Goal: Information Seeking & Learning: Learn about a topic

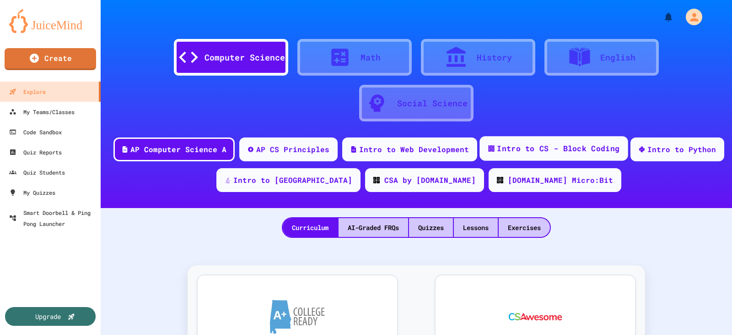
click at [563, 146] on div "Intro to CS - Block Coding" at bounding box center [558, 148] width 123 height 11
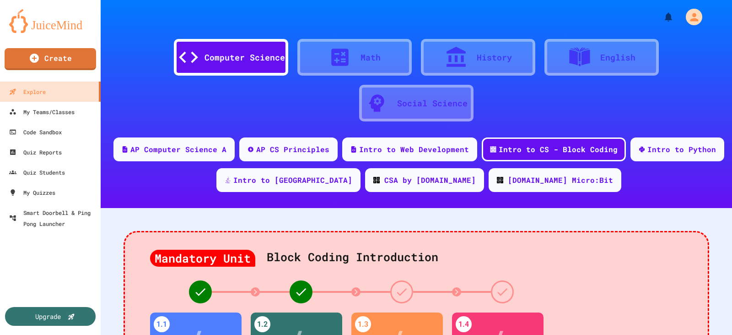
scroll to position [137, 0]
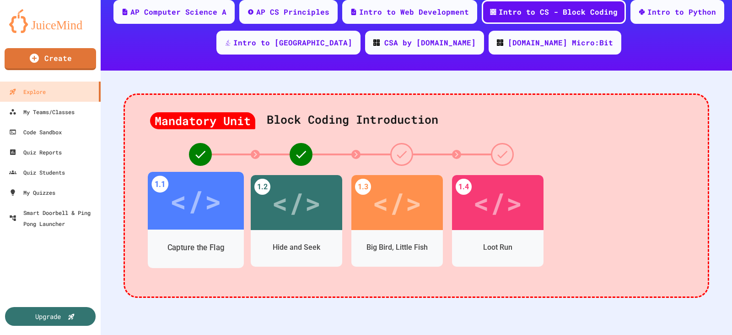
click at [200, 199] on div "</>" at bounding box center [196, 200] width 52 height 43
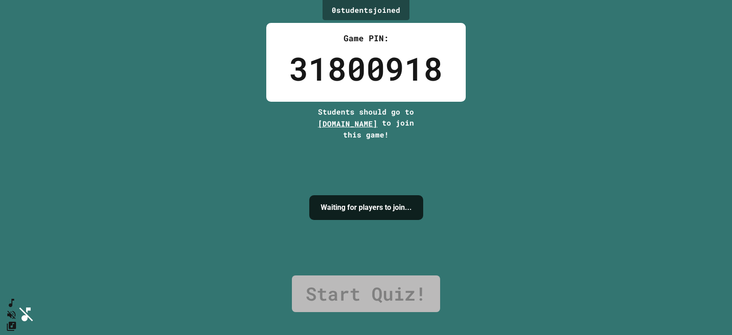
drag, startPoint x: 358, startPoint y: 232, endPoint x: 366, endPoint y: 231, distance: 7.8
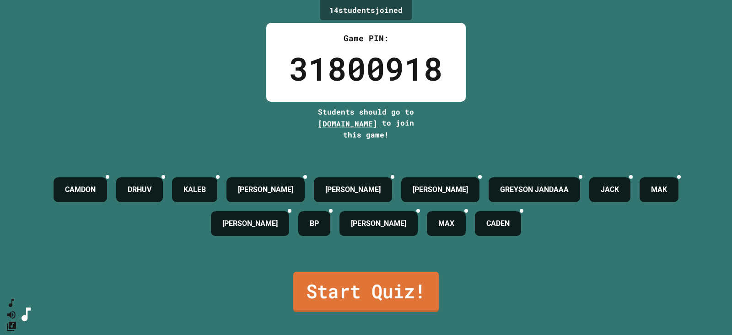
click at [327, 284] on link "Start Quiz!" at bounding box center [366, 291] width 146 height 40
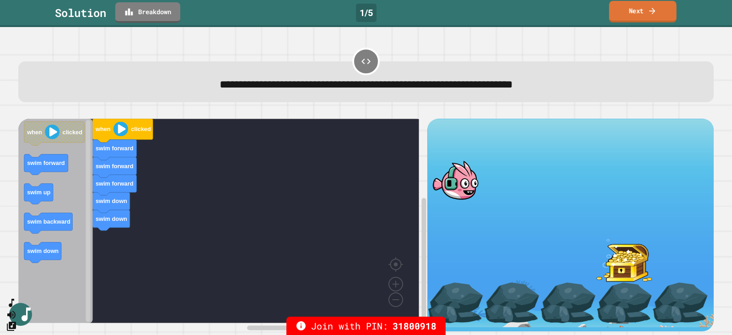
click at [646, 12] on link "Next" at bounding box center [642, 12] width 67 height 22
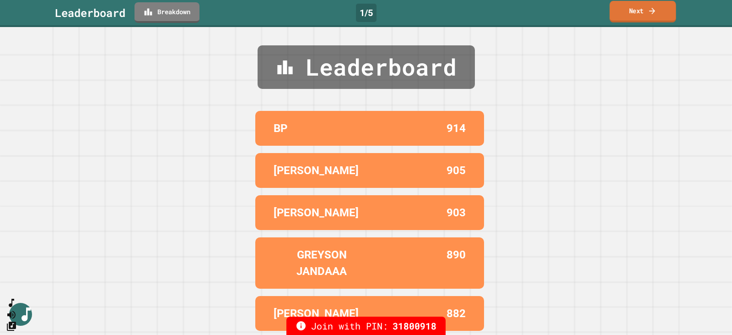
click at [629, 9] on link "Next" at bounding box center [643, 12] width 66 height 22
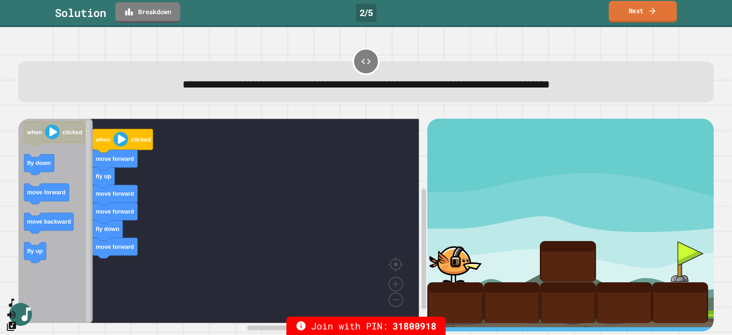
click at [640, 12] on link "Next" at bounding box center [643, 12] width 68 height 22
click at [640, 12] on div "Next" at bounding box center [643, 12] width 32 height 10
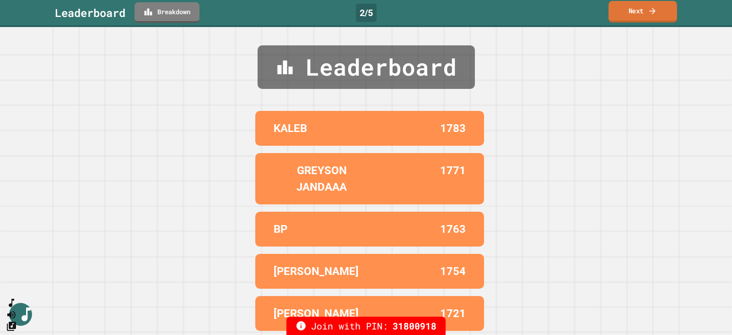
click at [633, 13] on link "Next" at bounding box center [643, 12] width 69 height 22
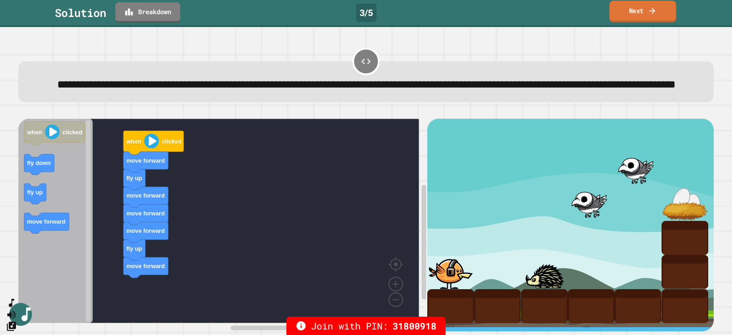
click at [624, 10] on link "Next" at bounding box center [643, 12] width 67 height 22
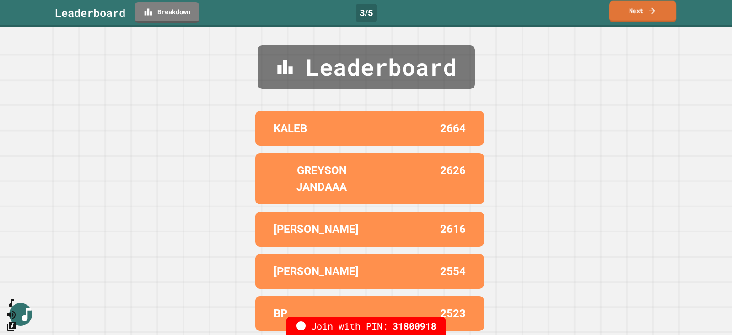
click at [632, 15] on link "Next" at bounding box center [643, 12] width 67 height 22
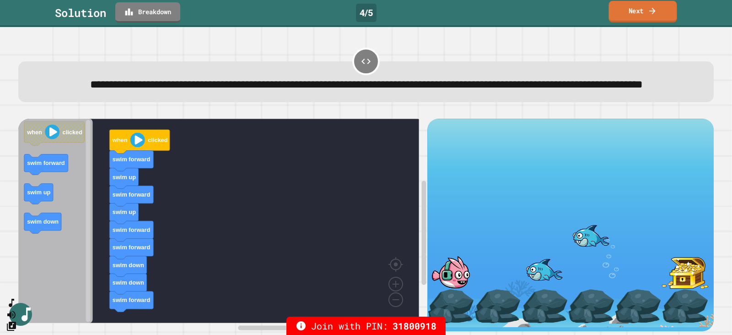
click at [628, 8] on link "Next" at bounding box center [643, 12] width 68 height 22
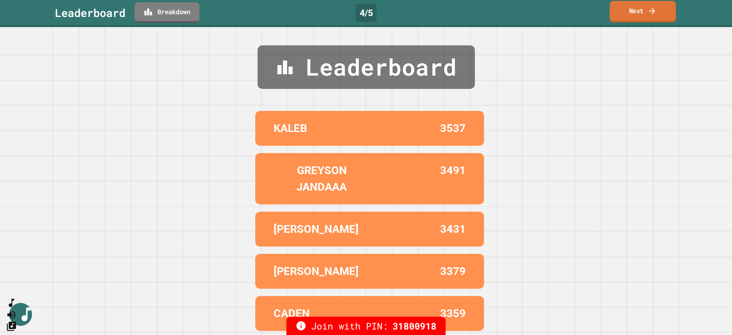
click at [628, 8] on link "Next" at bounding box center [643, 12] width 66 height 22
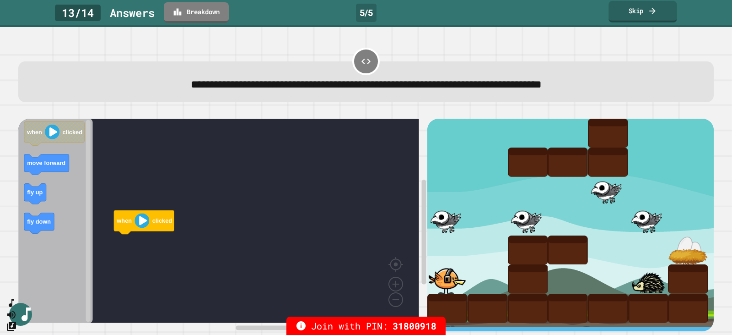
click at [627, 14] on link "Skip" at bounding box center [643, 12] width 68 height 22
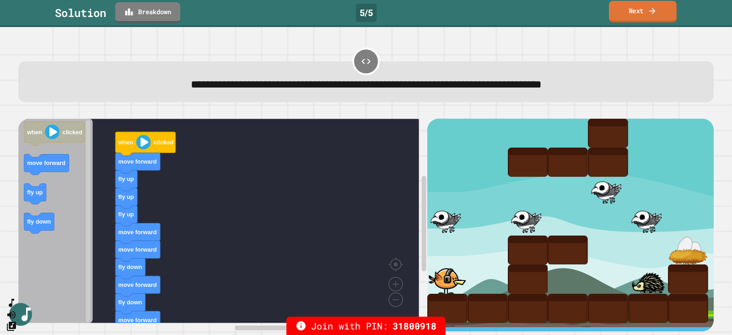
click at [636, 11] on link "Next" at bounding box center [643, 12] width 68 height 22
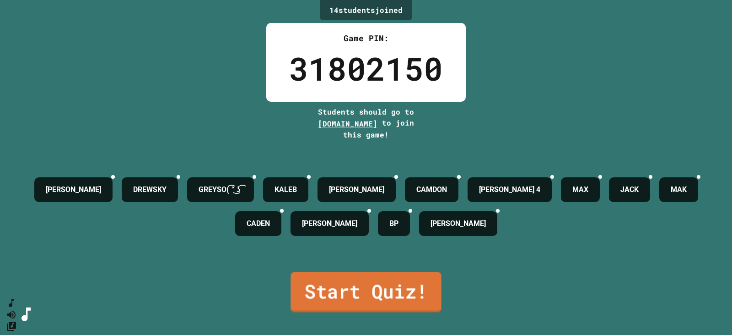
click at [391, 275] on link "Start Quiz!" at bounding box center [366, 291] width 151 height 40
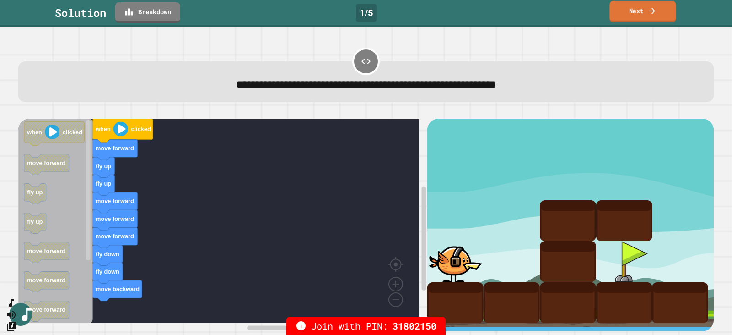
click at [636, 14] on link "Next" at bounding box center [643, 12] width 66 height 22
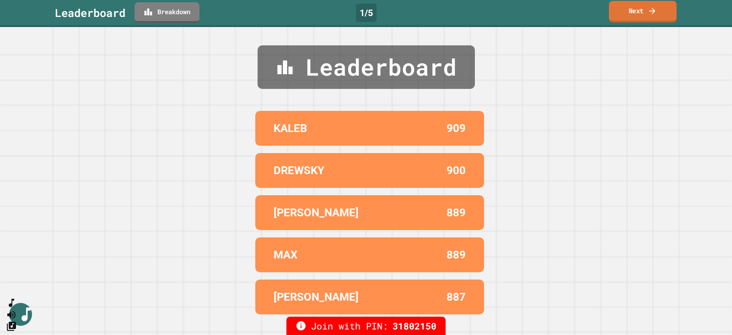
click at [622, 13] on link "Next" at bounding box center [643, 12] width 68 height 22
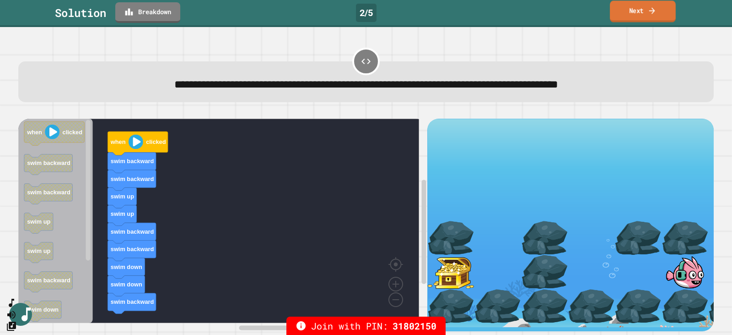
click at [630, 16] on link "Next" at bounding box center [643, 11] width 66 height 22
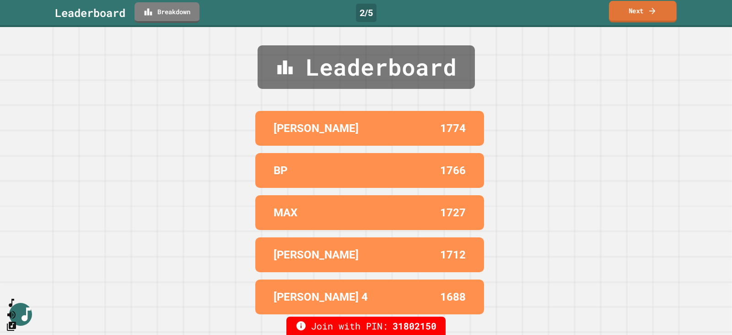
click at [631, 9] on link "Next" at bounding box center [643, 12] width 68 height 22
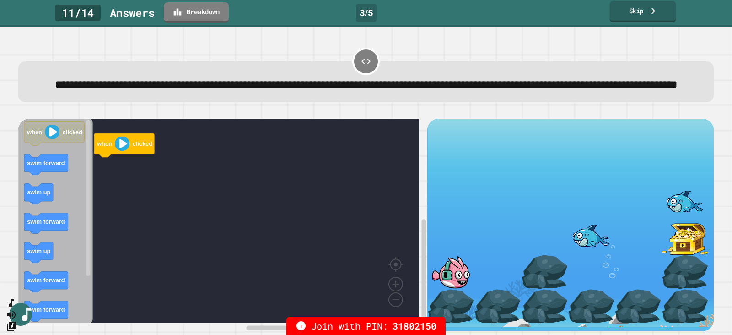
click at [639, 8] on link "Skip" at bounding box center [643, 12] width 66 height 22
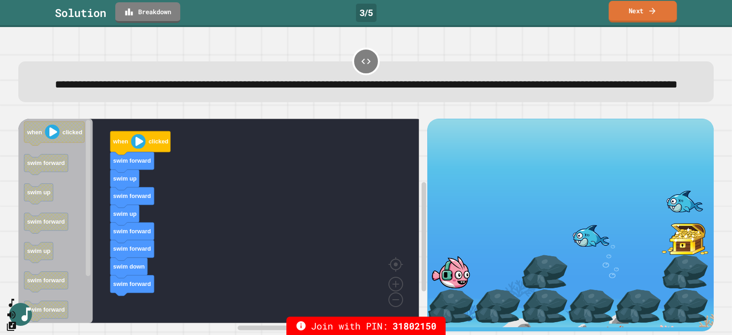
click at [635, 13] on link "Next" at bounding box center [643, 12] width 68 height 22
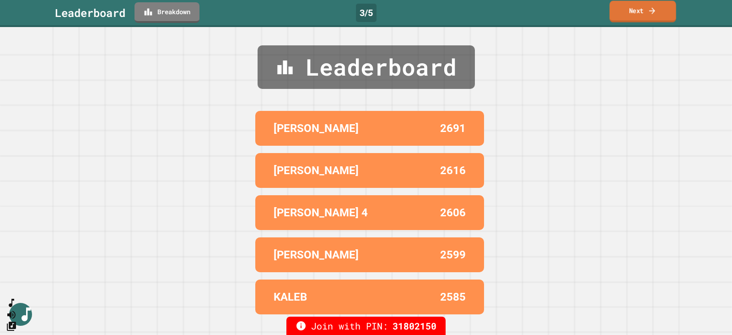
click at [635, 13] on link "Next" at bounding box center [643, 12] width 66 height 22
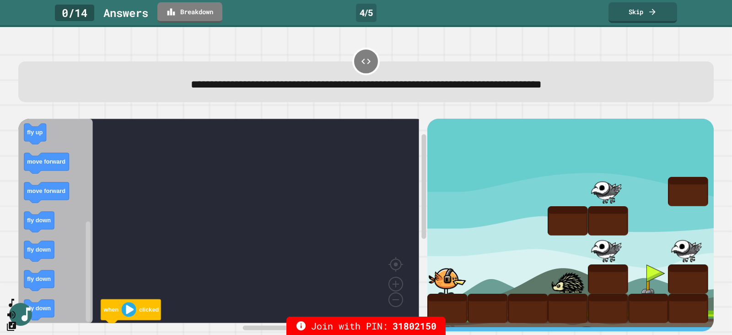
scroll to position [7, 0]
click at [639, 15] on link "Skip" at bounding box center [643, 12] width 68 height 22
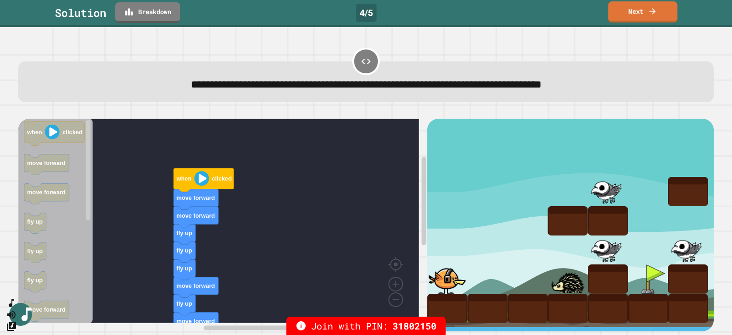
scroll to position [0, 0]
click at [638, 6] on link "Next" at bounding box center [643, 12] width 68 height 22
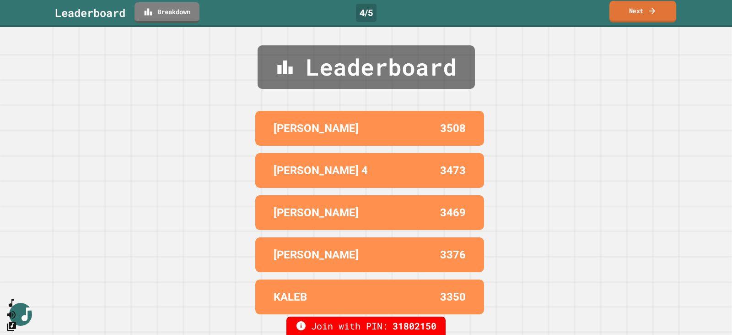
click at [624, 11] on link "Next" at bounding box center [643, 12] width 67 height 22
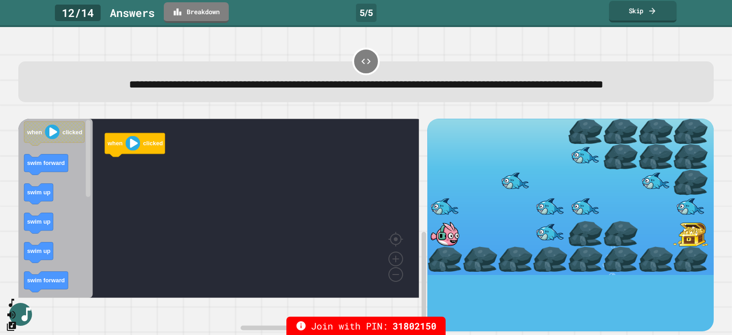
click at [636, 11] on link "Skip" at bounding box center [643, 12] width 68 height 22
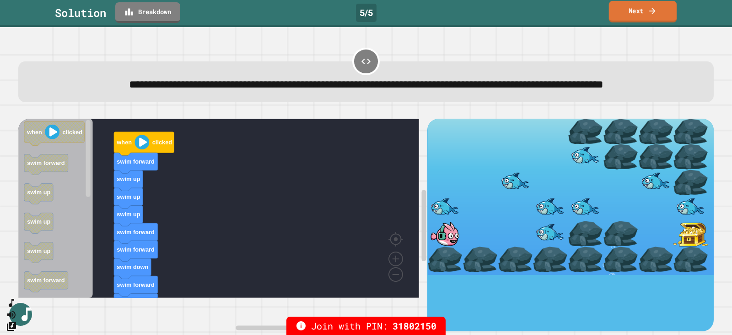
click at [636, 11] on link "Next" at bounding box center [643, 12] width 68 height 22
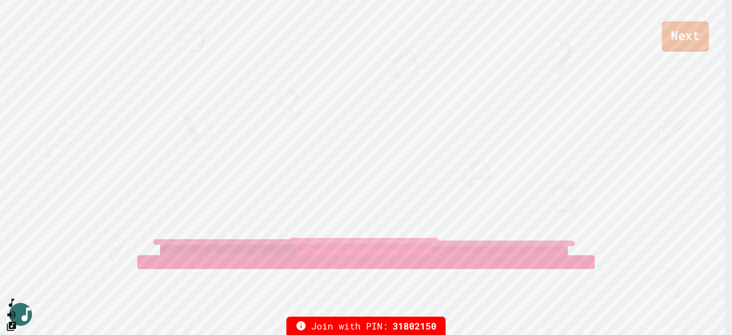
click at [688, 32] on link "Next" at bounding box center [685, 36] width 47 height 30
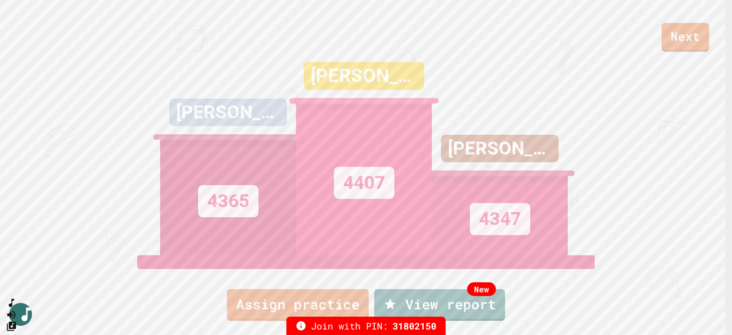
drag, startPoint x: 367, startPoint y: 258, endPoint x: 374, endPoint y: 258, distance: 7.8
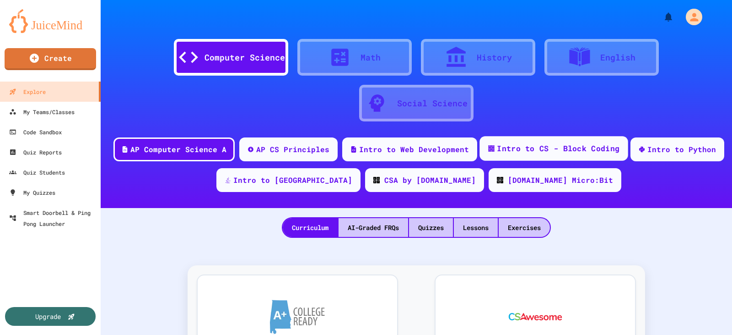
click at [563, 150] on div "Intro to CS - Block Coding" at bounding box center [558, 148] width 123 height 11
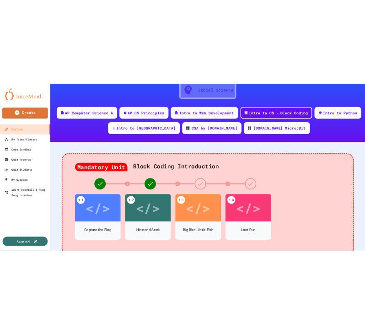
scroll to position [92, 0]
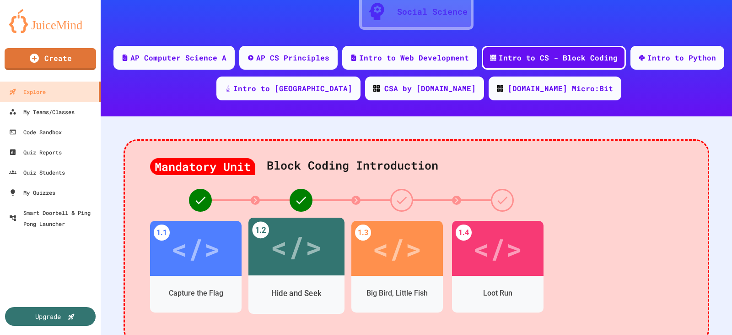
click at [275, 244] on div "</>" at bounding box center [297, 246] width 52 height 43
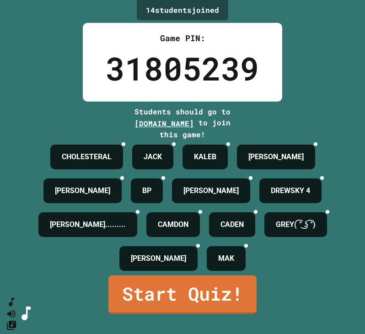
scroll to position [62, 0]
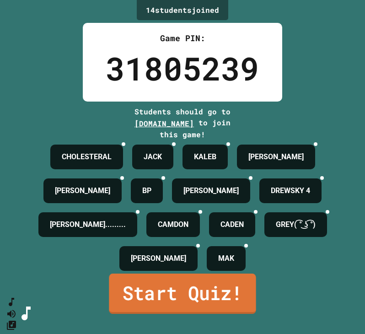
click at [158, 313] on link "Start Quiz!" at bounding box center [182, 294] width 147 height 40
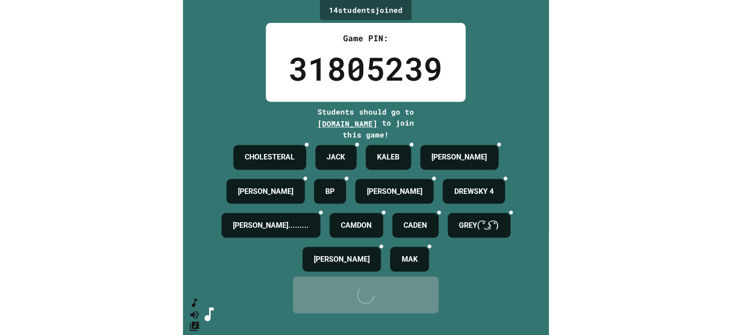
scroll to position [0, 0]
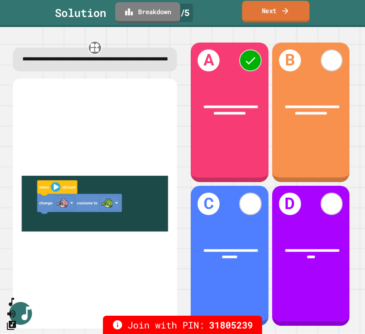
click at [260, 11] on link "Next" at bounding box center [276, 12] width 68 height 22
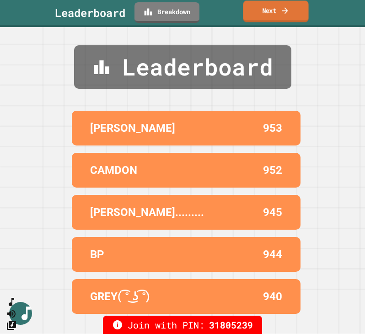
click at [260, 11] on link "Next" at bounding box center [275, 11] width 65 height 22
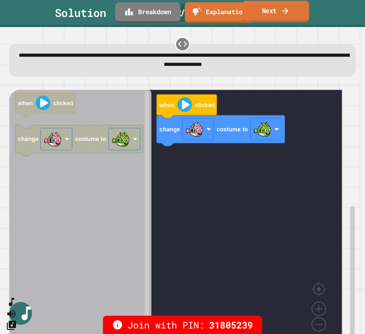
click at [273, 16] on link "Next" at bounding box center [276, 12] width 67 height 22
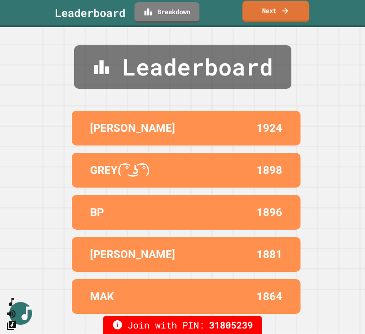
click at [273, 16] on link "Next" at bounding box center [276, 12] width 67 height 22
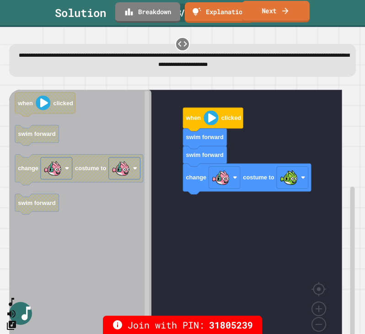
click at [274, 11] on link "Next" at bounding box center [276, 12] width 68 height 22
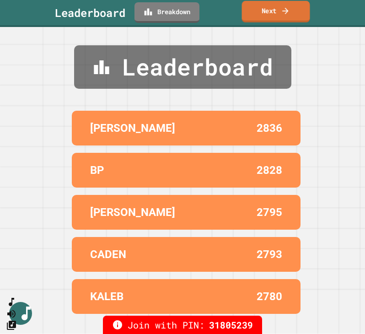
click at [271, 15] on link "Next" at bounding box center [276, 12] width 68 height 22
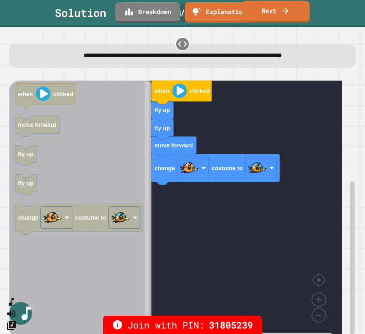
click at [269, 11] on link "Next" at bounding box center [276, 12] width 68 height 22
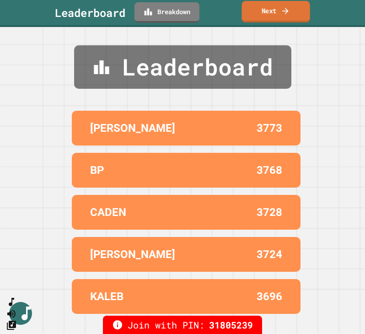
click at [269, 11] on link "Next" at bounding box center [276, 12] width 68 height 22
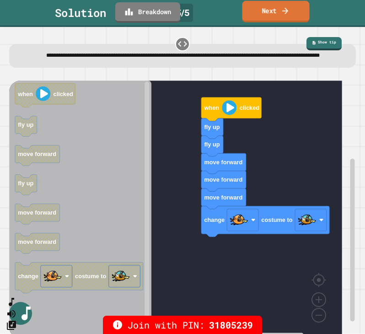
click at [272, 14] on link "Next" at bounding box center [276, 12] width 67 height 22
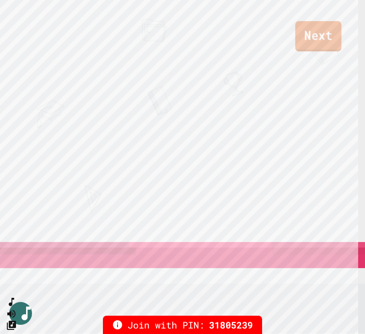
click at [319, 32] on link "Next" at bounding box center [319, 36] width 46 height 30
